Goal: Information Seeking & Learning: Learn about a topic

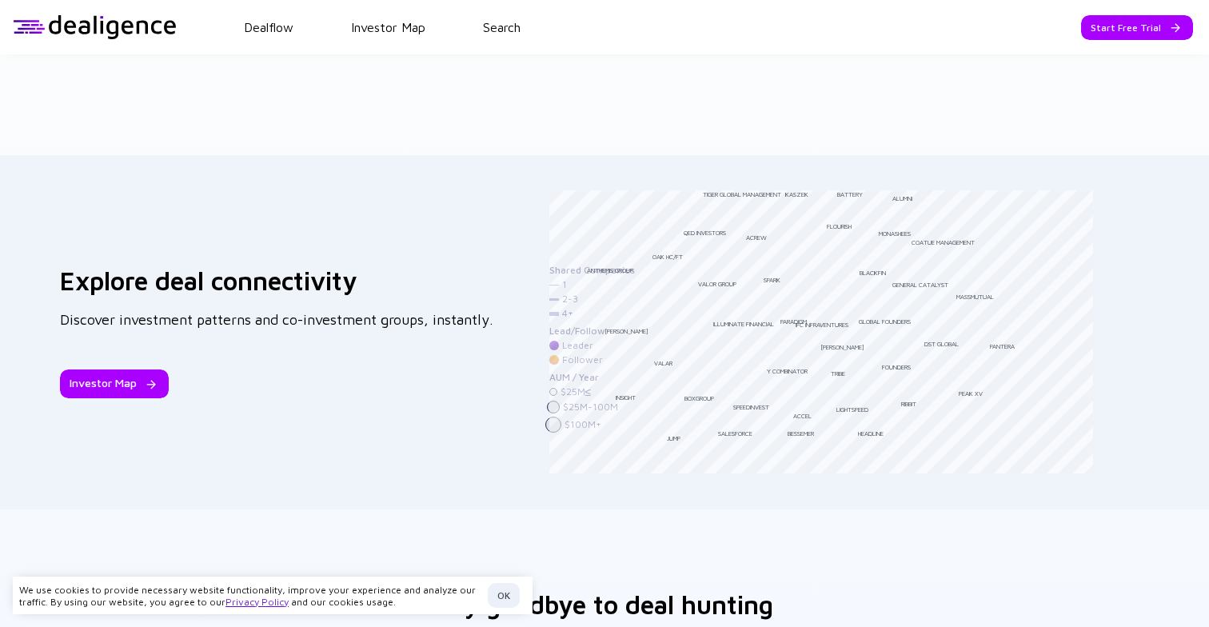
scroll to position [2175, 0]
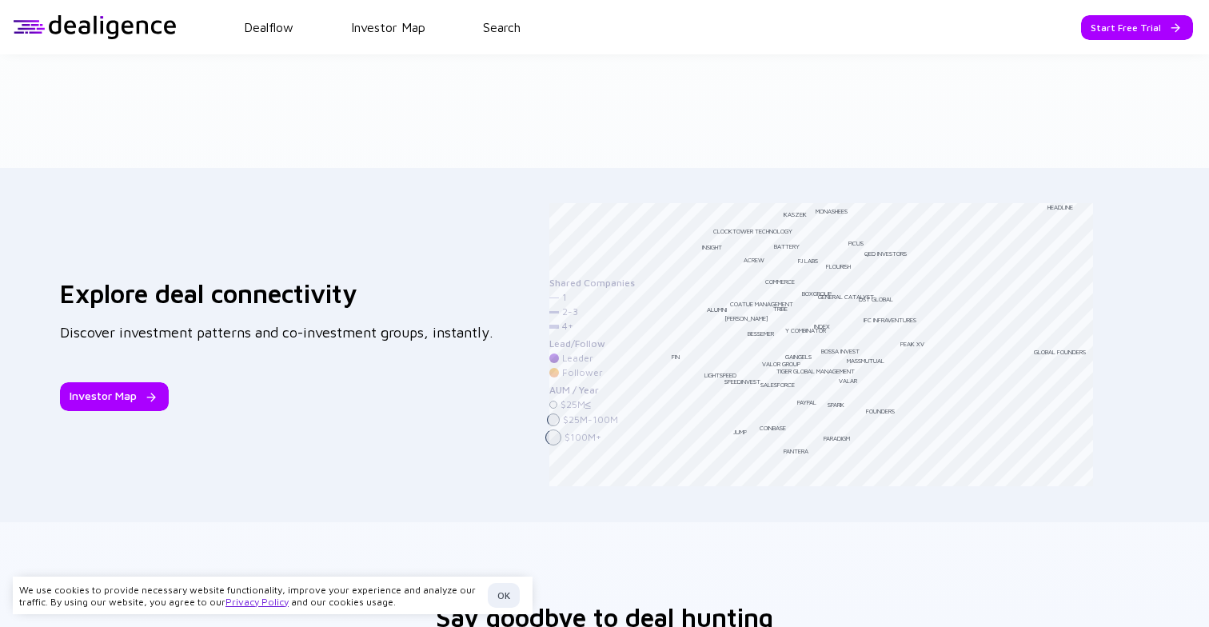
click at [1142, 372] on div "Explore deal connectivity Discover investment patterns and co-investment groups…" at bounding box center [604, 345] width 1209 height 354
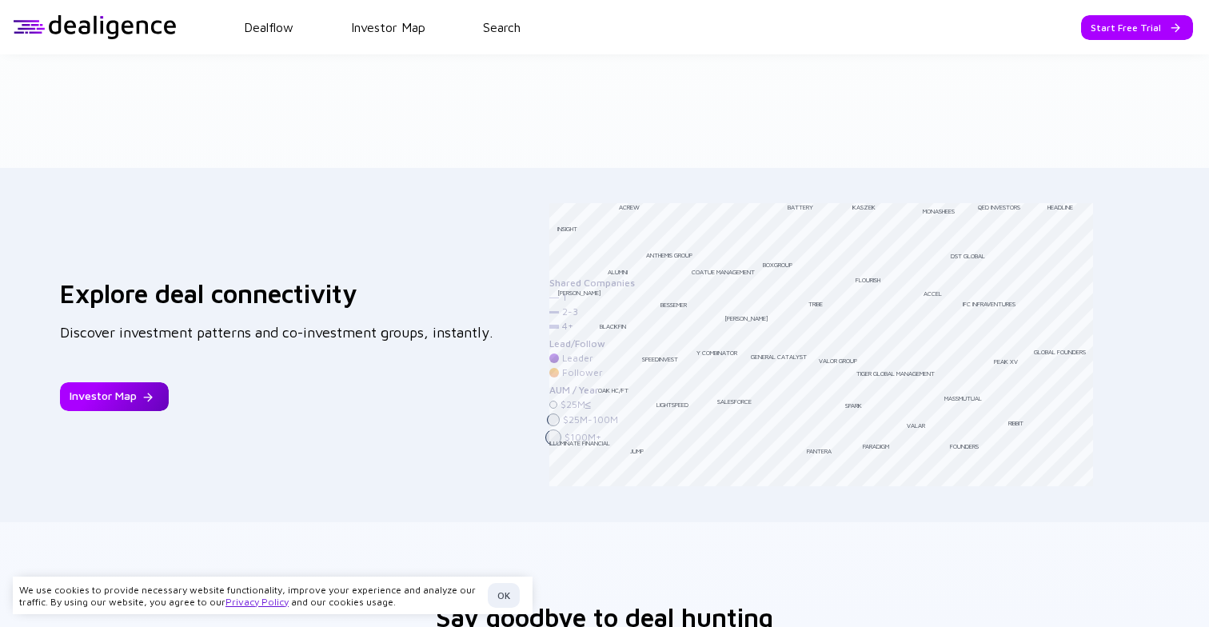
click at [133, 387] on div "Investor Map" at bounding box center [114, 396] width 109 height 29
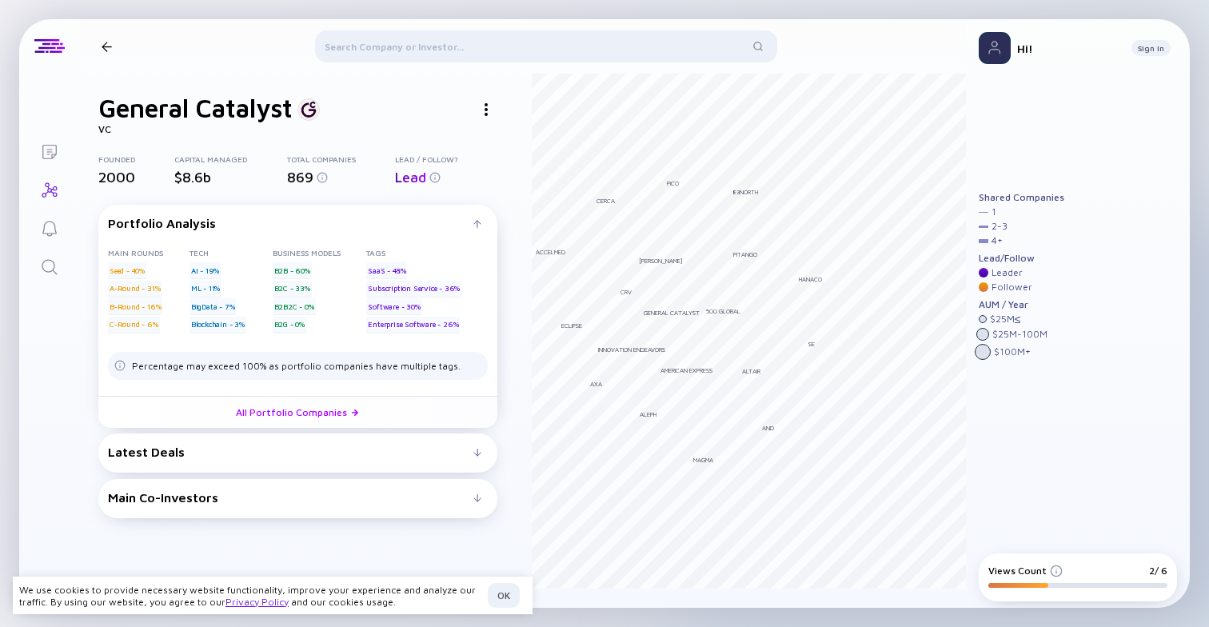
click at [105, 43] on div at bounding box center [107, 47] width 10 height 10
